Goal: Transaction & Acquisition: Purchase product/service

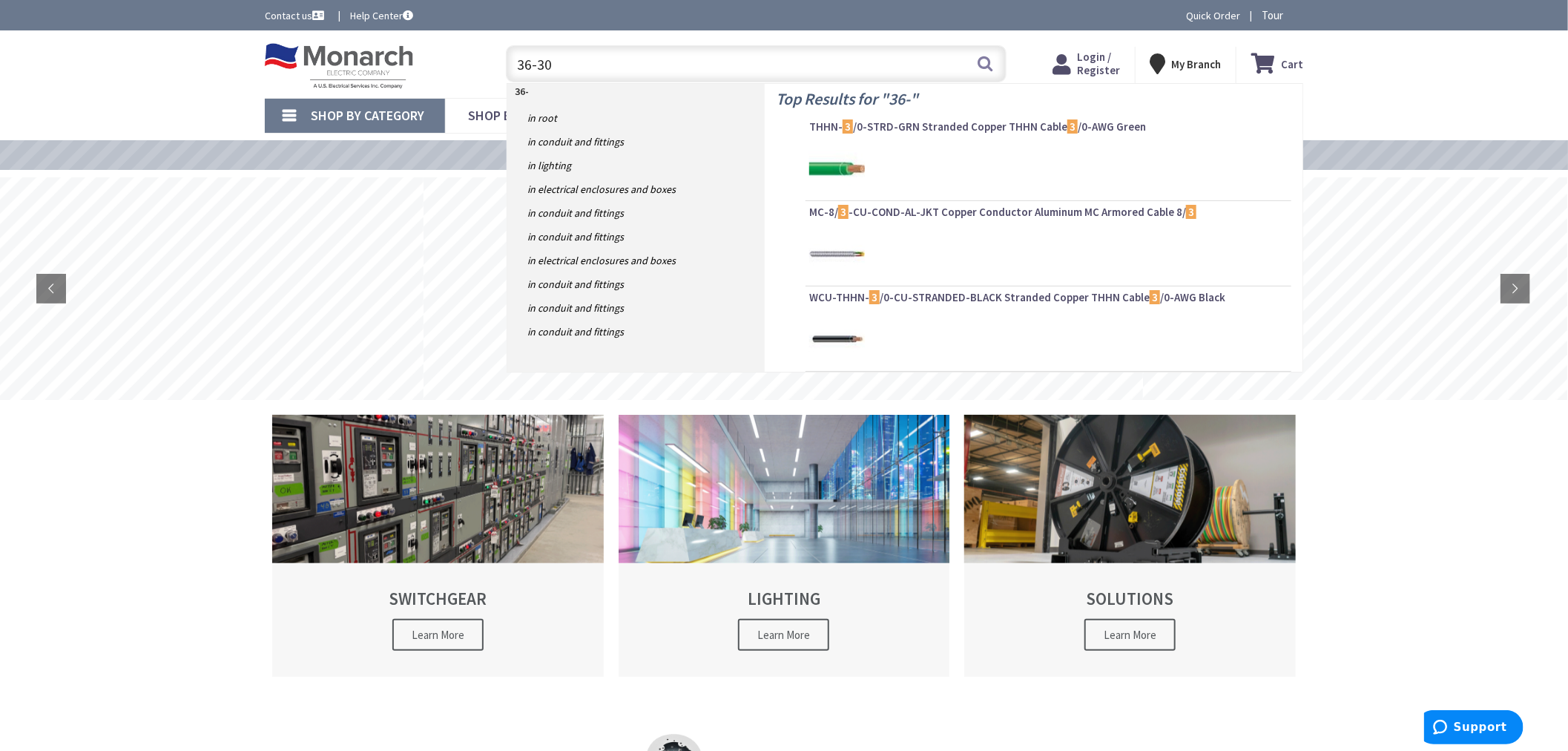
type input "36-303"
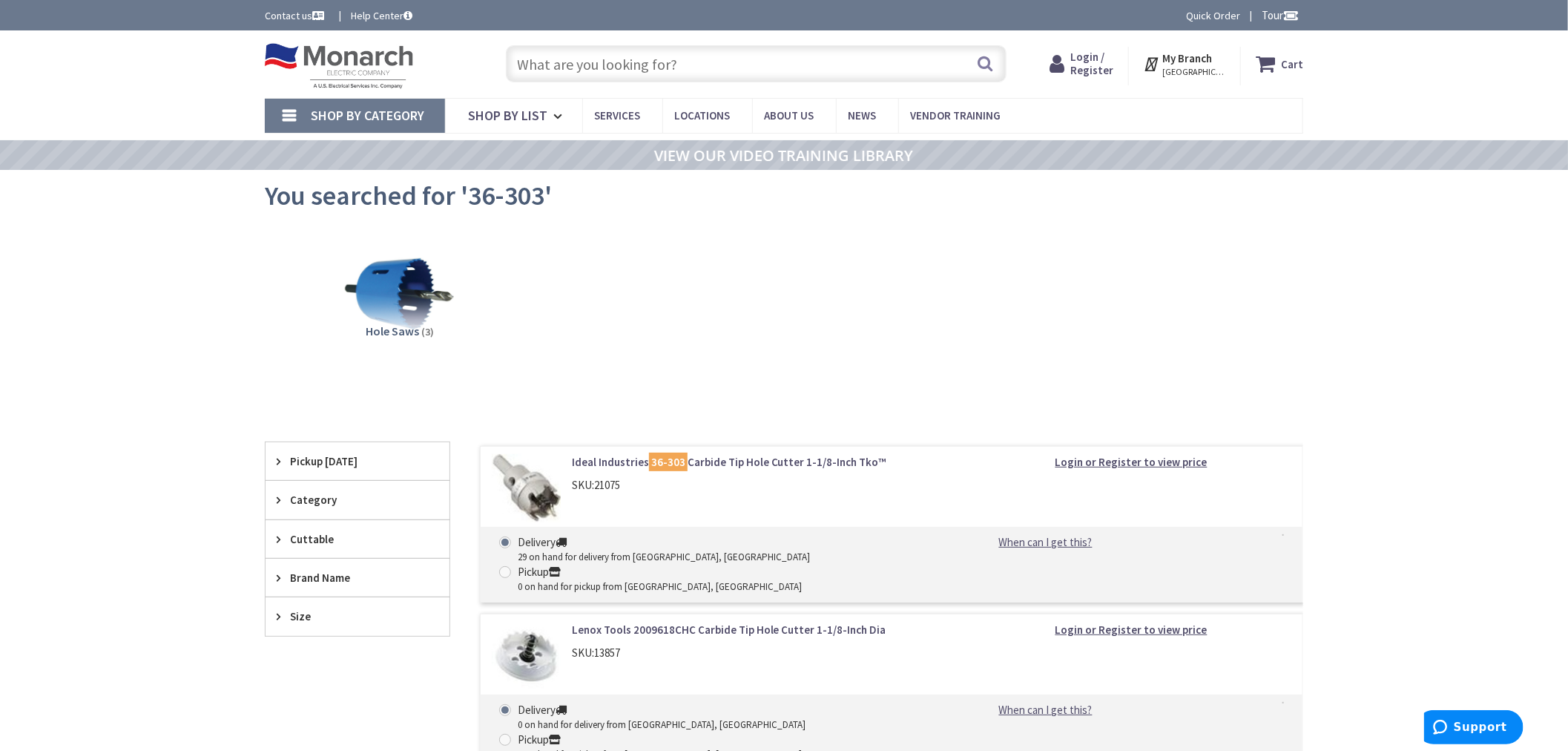
click at [724, 457] on link "Ideal Industries 36-303 Carbide Tip Hole Cutter 1-1/8-Inch Tko™" at bounding box center [761, 462] width 378 height 16
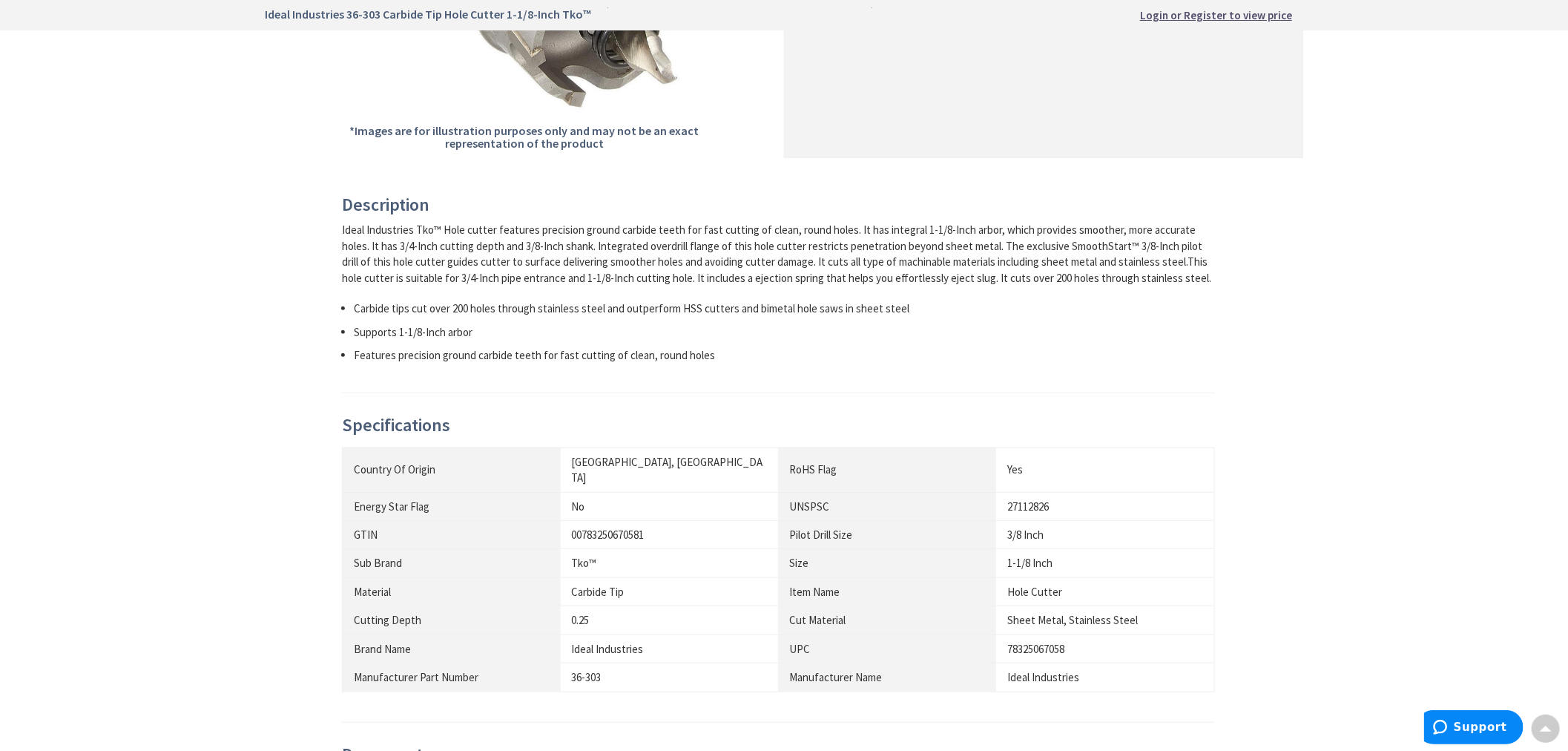
scroll to position [741, 0]
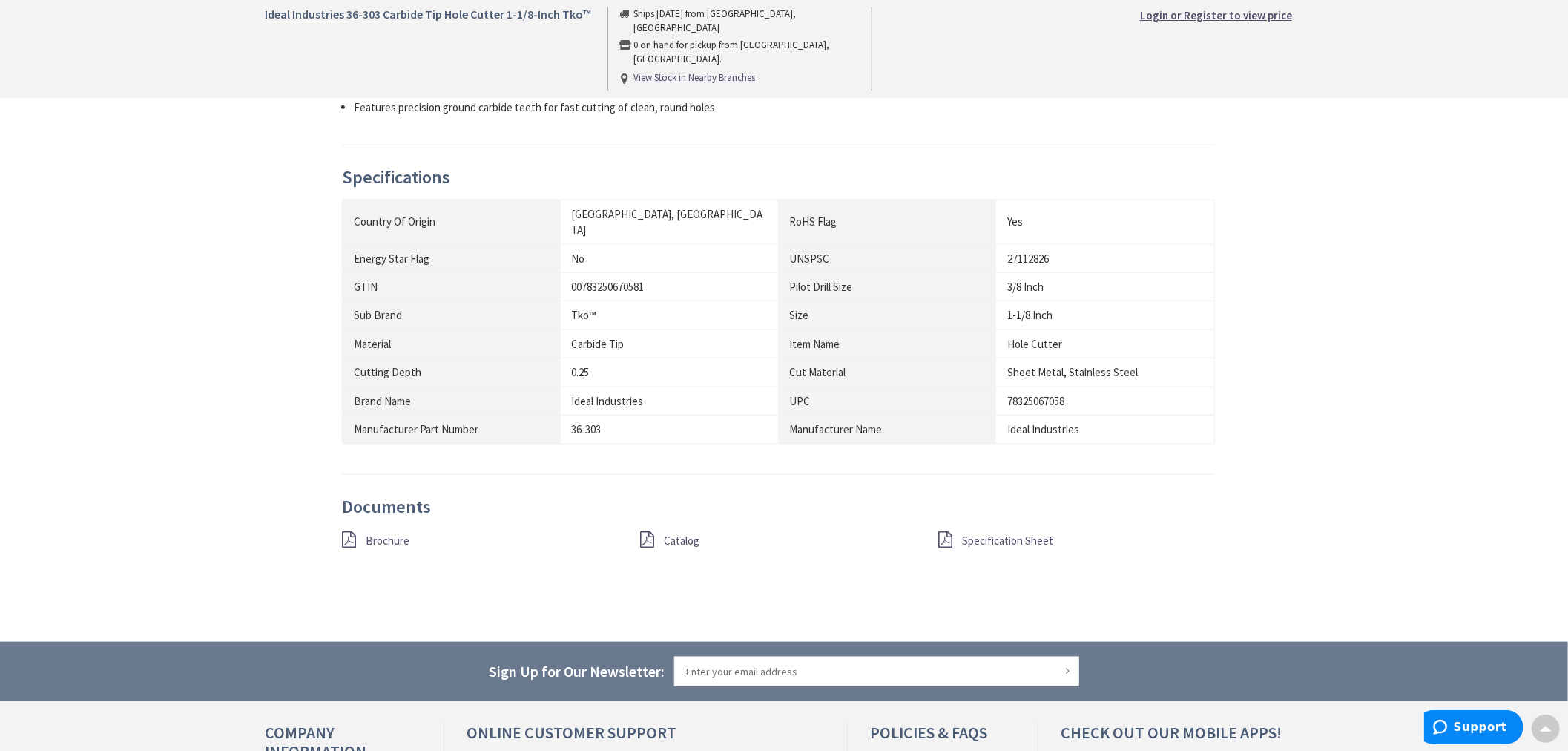
click at [691, 533] on span "Catalog" at bounding box center [681, 540] width 36 height 14
